Goal: Task Accomplishment & Management: Use online tool/utility

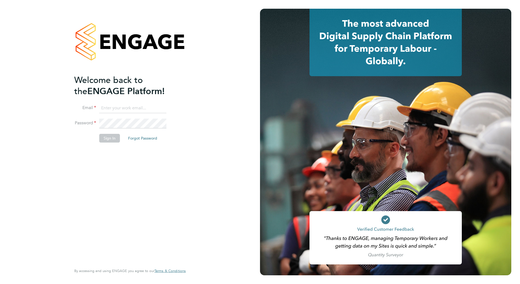
type input "matty.smith@countrysidepartnerships.com"
click at [108, 245] on div "Welcome back to the ENGAGE Platform! Email matty.smith@countrysidepartnerships.…" at bounding box center [127, 169] width 106 height 189
click at [113, 137] on button "Sign In" at bounding box center [109, 138] width 21 height 9
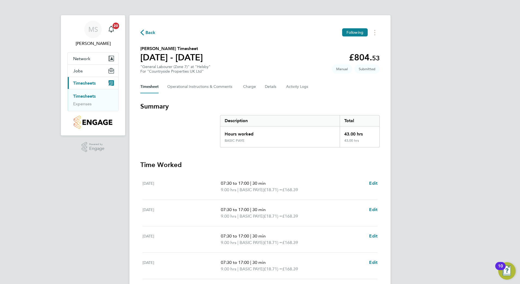
click at [83, 95] on link "Timesheets" at bounding box center [84, 96] width 23 height 5
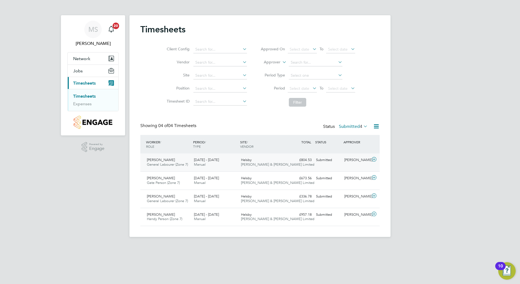
click at [373, 162] on icon at bounding box center [374, 159] width 7 height 4
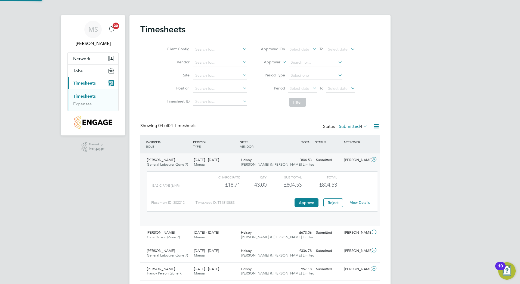
scroll to position [9, 53]
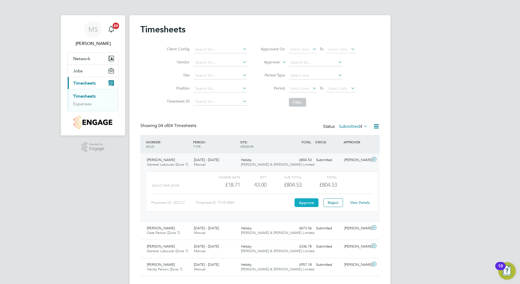
click at [308, 204] on button "Approve" at bounding box center [307, 202] width 24 height 9
click at [79, 59] on span "Network" at bounding box center [81, 58] width 17 height 5
click at [84, 105] on span "Timesheets" at bounding box center [84, 105] width 23 height 5
click at [83, 97] on link "Timesheets" at bounding box center [84, 96] width 23 height 5
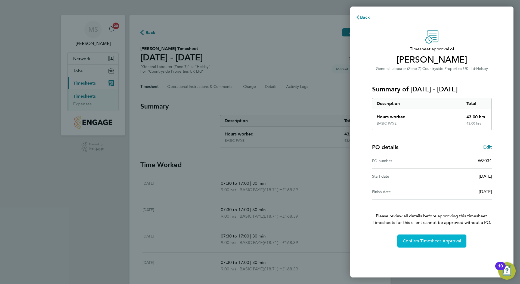
click at [424, 239] on span "Confirm Timesheet Approval" at bounding box center [432, 240] width 58 height 5
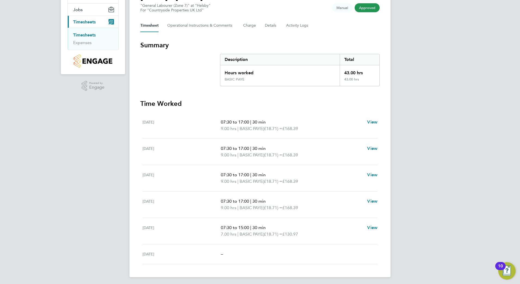
scroll to position [63, 0]
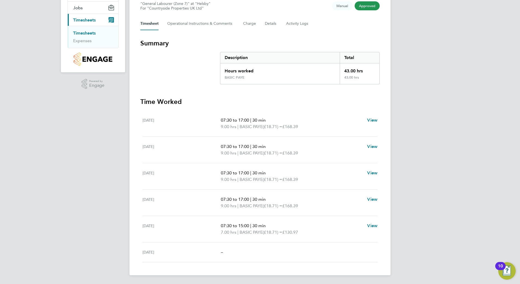
click at [75, 173] on div "MS [PERSON_NAME] Notifications 20 Applications: Network Team Members Sites Jobs…" at bounding box center [260, 110] width 520 height 347
click at [79, 34] on link "Timesheets" at bounding box center [84, 32] width 23 height 5
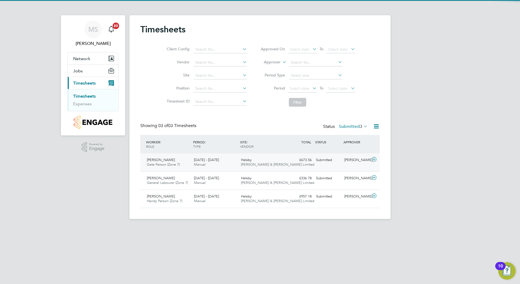
click at [259, 159] on div "Helsby Fawkes & Reece Limited" at bounding box center [262, 163] width 47 height 14
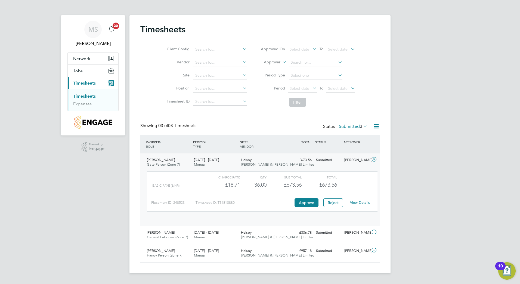
scroll to position [9, 53]
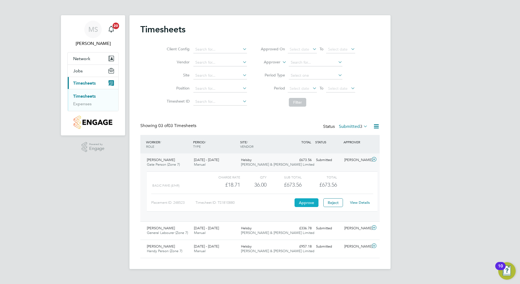
click at [309, 202] on button "Approve" at bounding box center [307, 202] width 24 height 9
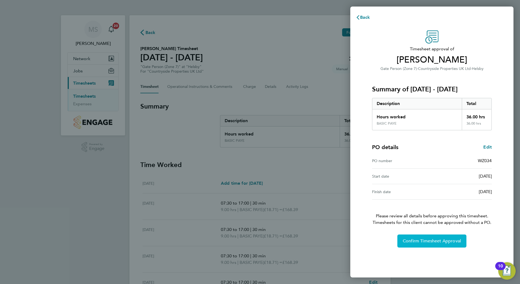
click at [432, 246] on button "Confirm Timesheet Approval" at bounding box center [431, 240] width 69 height 13
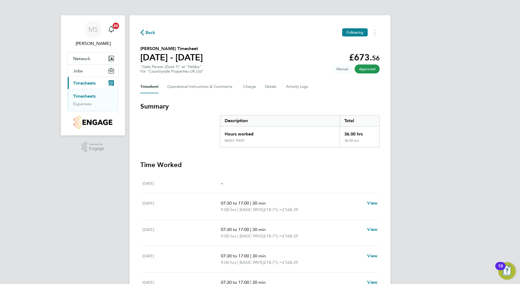
click at [88, 94] on link "Timesheets" at bounding box center [84, 96] width 23 height 5
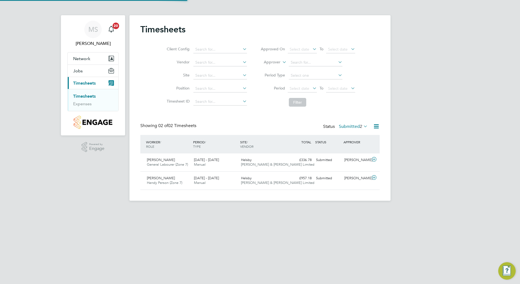
scroll to position [14, 47]
click at [232, 154] on div "Gary Lyon General Labourer (Zone 7) 25 - 31 Aug 2025 25 - 31 Aug 2025 Manual He…" at bounding box center [259, 162] width 239 height 18
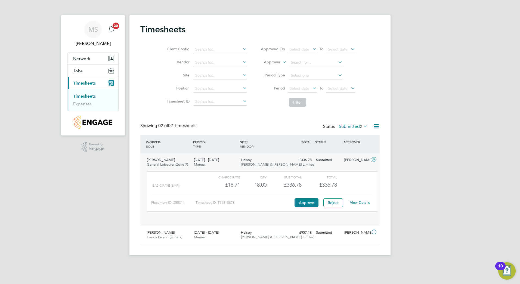
scroll to position [9, 53]
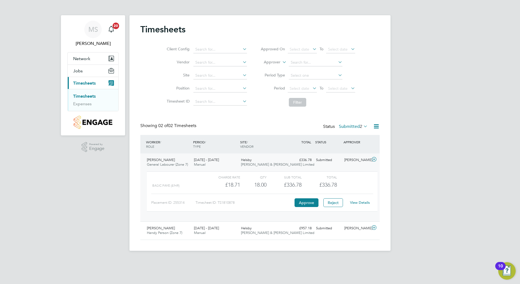
click at [306, 207] on div "Charge rate QTY Sub Total Total BASIC PAYE (£/HR) £18.71 18 18.00 18 £336.78 £3…" at bounding box center [262, 191] width 231 height 40
click at [305, 206] on button "Approve" at bounding box center [307, 202] width 24 height 9
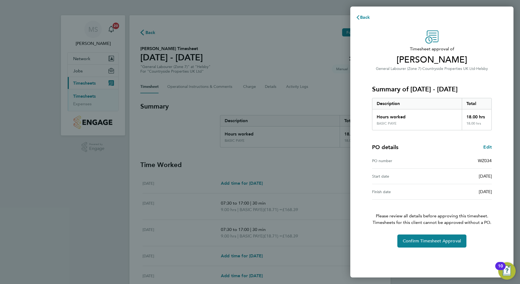
click at [446, 248] on div "Timesheet approval of [PERSON_NAME] General Labourer (Zone 7) · Countryside Pro…" at bounding box center [431, 151] width 163 height 254
click at [436, 242] on span "Confirm Timesheet Approval" at bounding box center [432, 240] width 58 height 5
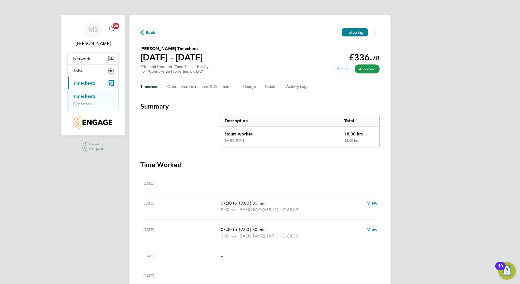
click at [90, 95] on link "Timesheets" at bounding box center [84, 96] width 23 height 5
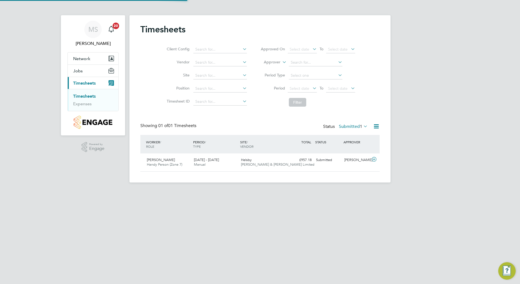
scroll to position [14, 47]
click at [246, 162] on span "Helsby" at bounding box center [246, 159] width 11 height 5
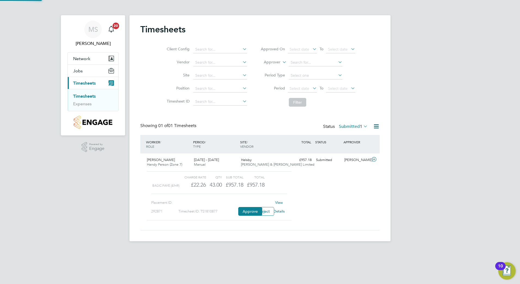
scroll to position [9, 53]
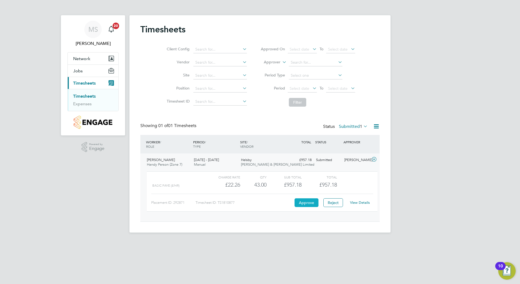
click at [307, 204] on button "Approve" at bounding box center [307, 202] width 24 height 9
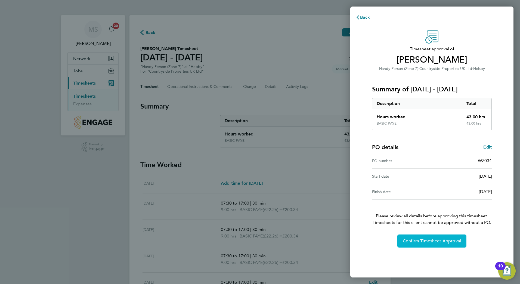
click at [420, 239] on span "Confirm Timesheet Approval" at bounding box center [432, 240] width 58 height 5
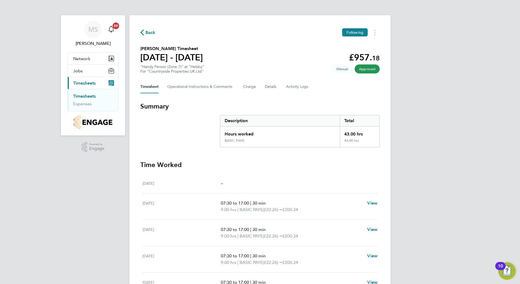
click at [89, 98] on link "Timesheets" at bounding box center [84, 96] width 23 height 5
